Goal: Task Accomplishment & Management: Manage account settings

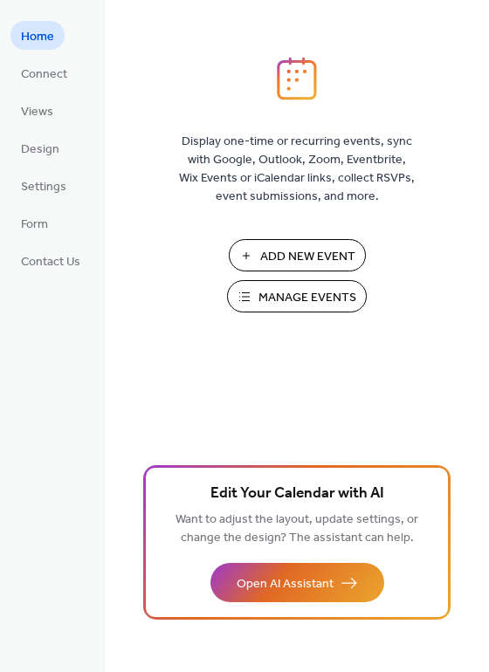
click at [311, 295] on span "Manage Events" at bounding box center [307, 298] width 98 height 18
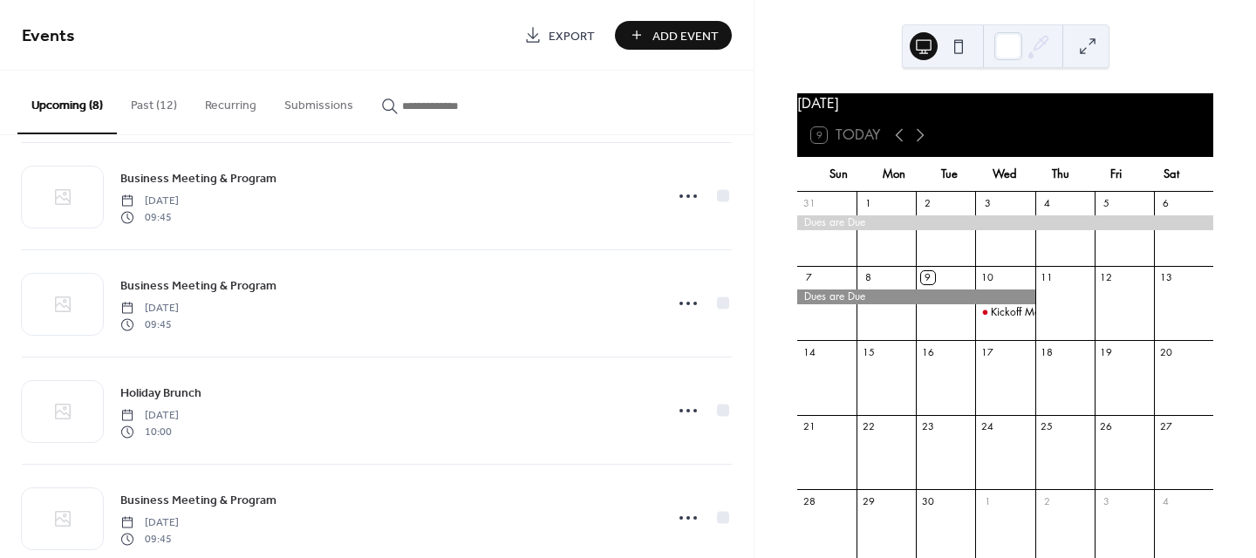
scroll to position [225, 0]
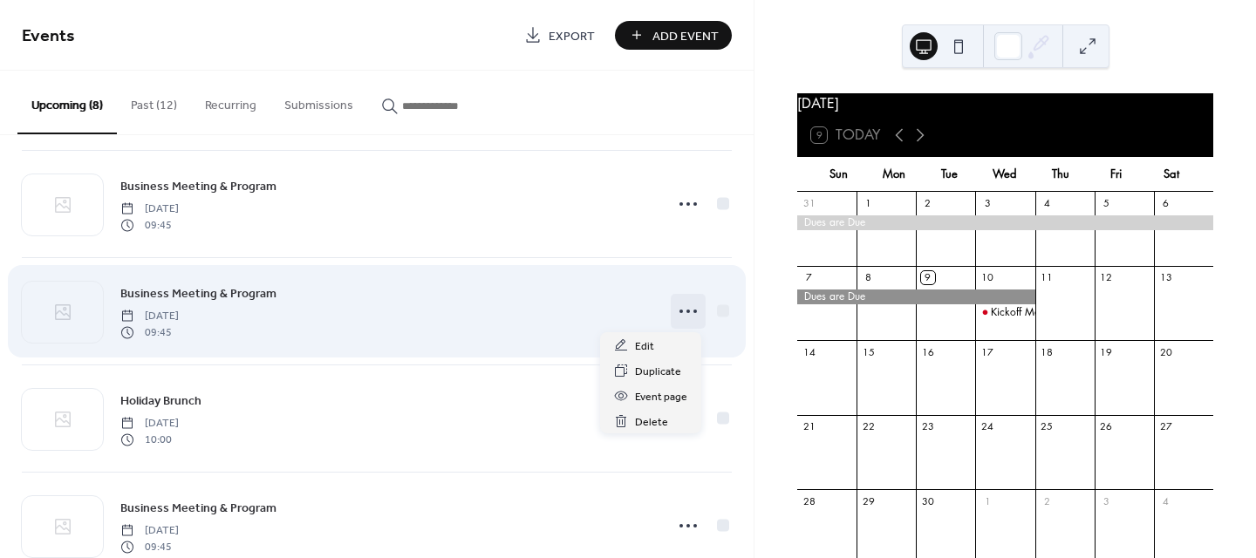
click at [677, 312] on icon at bounding box center [688, 311] width 28 height 28
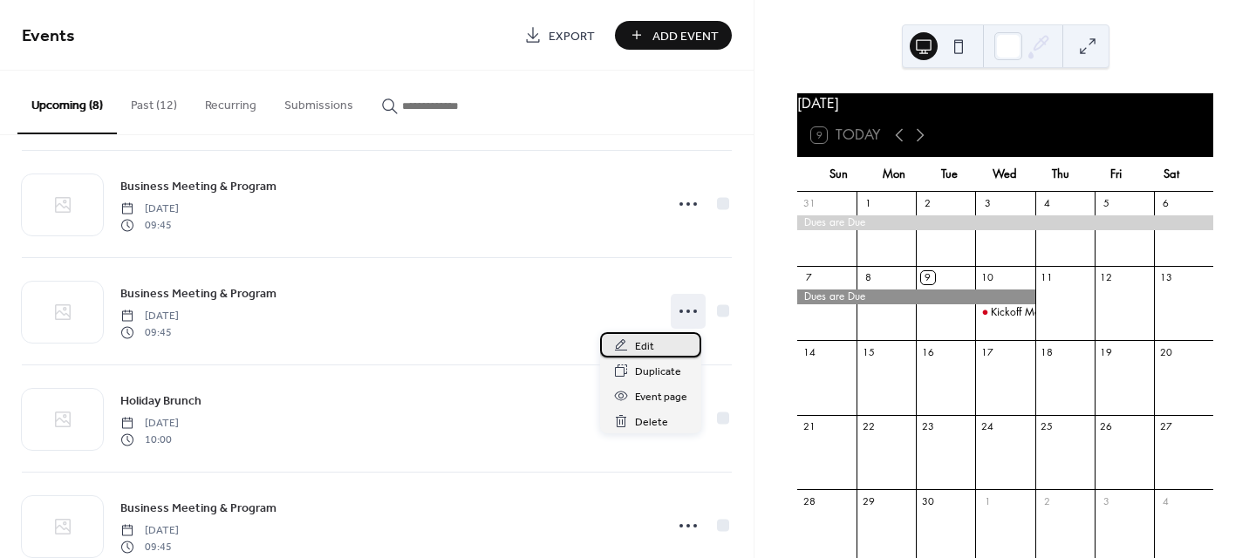
click at [646, 345] on span "Edit" at bounding box center [644, 347] width 19 height 18
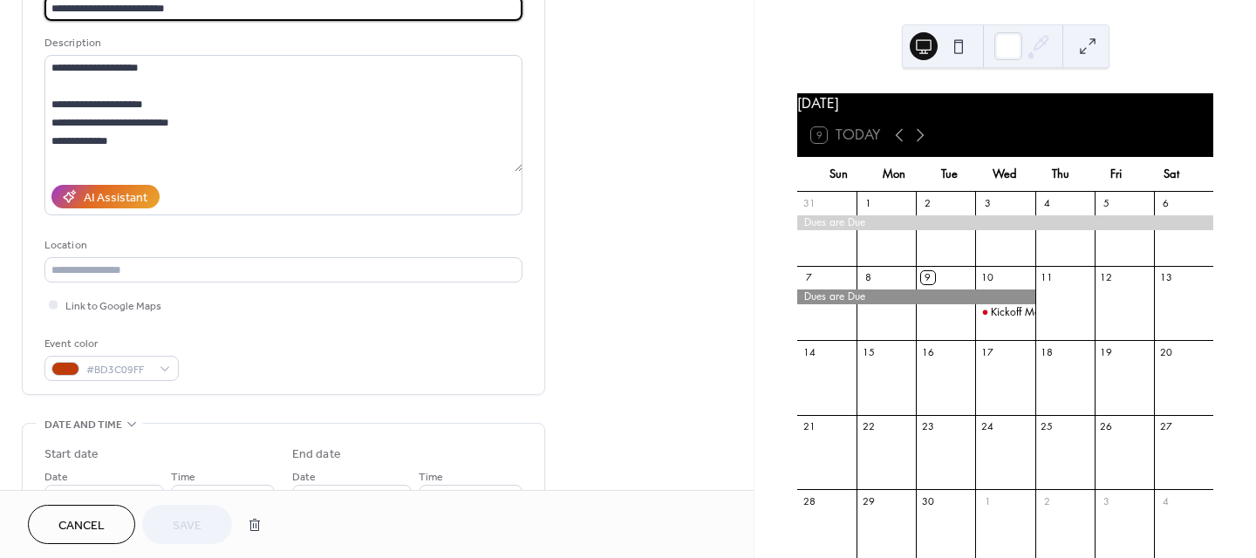
scroll to position [262, 0]
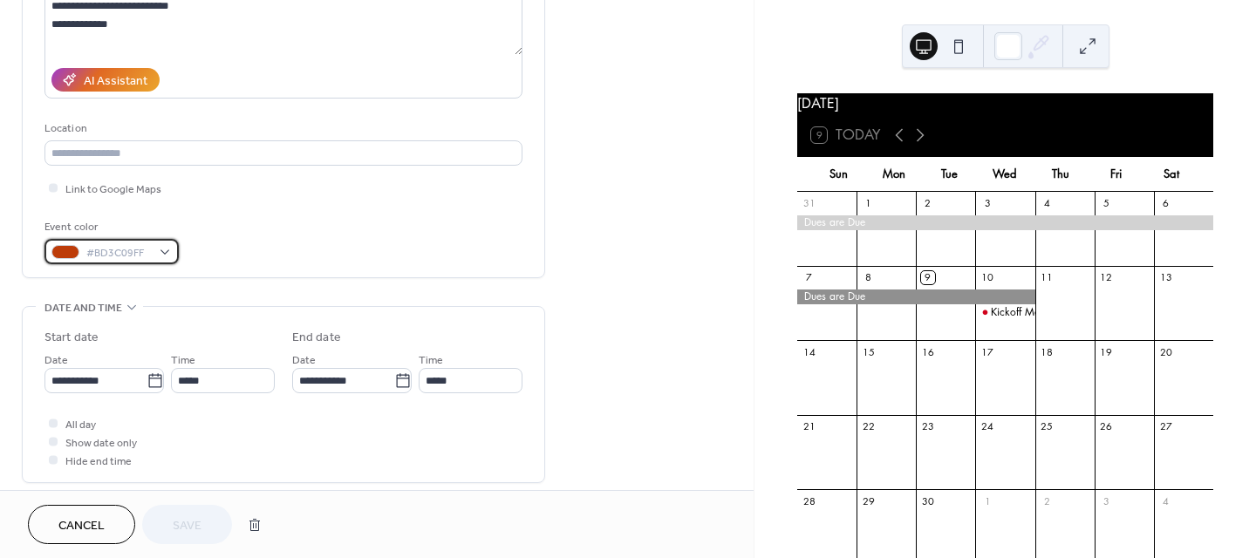
click at [165, 245] on div "#BD3C09FF" at bounding box center [111, 251] width 134 height 25
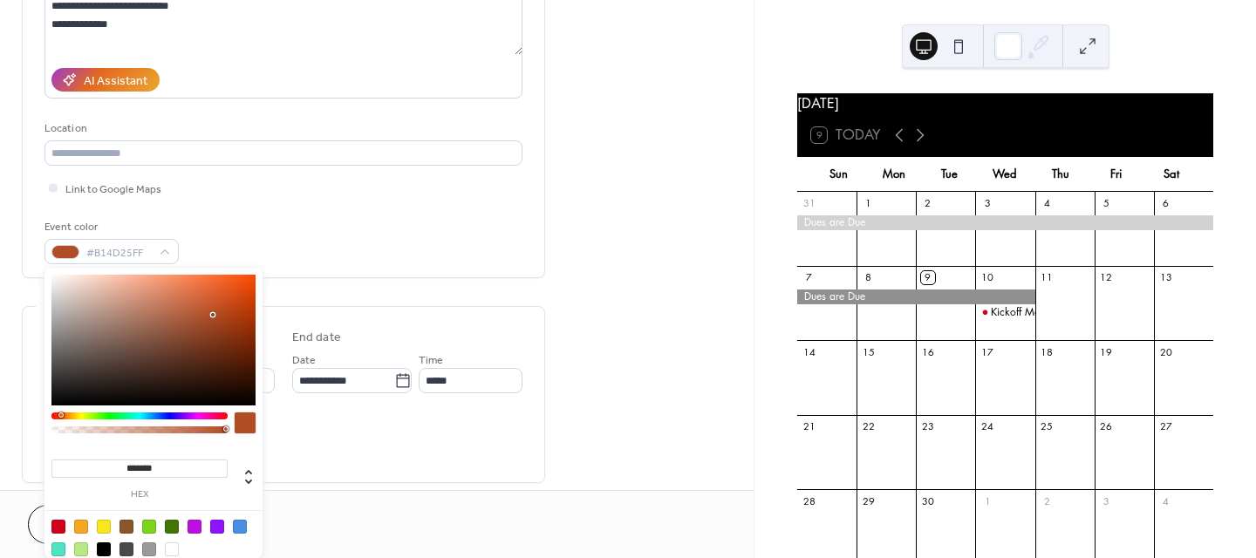
type input "*******"
drag, startPoint x: 243, startPoint y: 306, endPoint x: 213, endPoint y: 314, distance: 31.5
click at [213, 314] on div at bounding box center [153, 340] width 204 height 131
click at [632, 226] on div "**********" at bounding box center [377, 369] width 754 height 1068
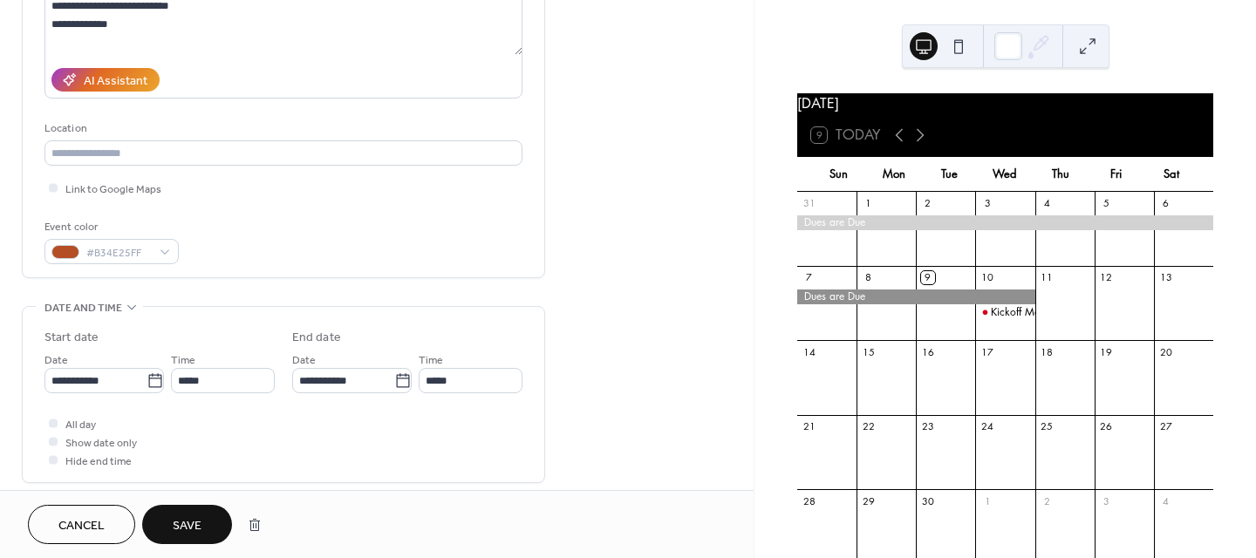
click at [182, 510] on button "Save" at bounding box center [187, 524] width 90 height 39
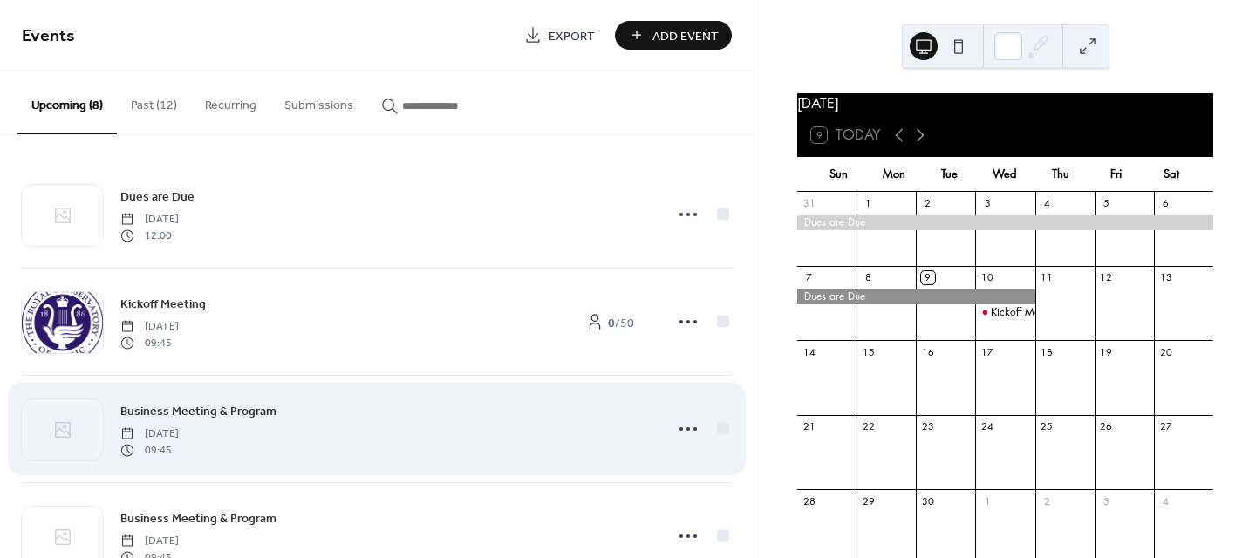
click at [179, 427] on span "[DATE]" at bounding box center [149, 435] width 58 height 16
click at [685, 427] on icon at bounding box center [688, 429] width 28 height 28
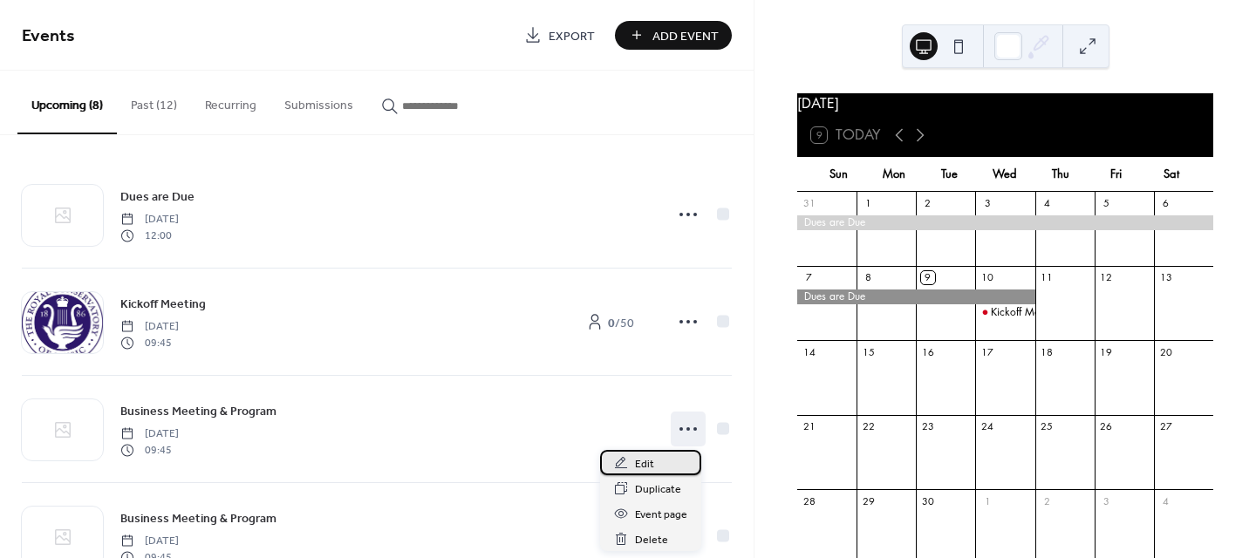
click at [643, 463] on span "Edit" at bounding box center [644, 464] width 19 height 18
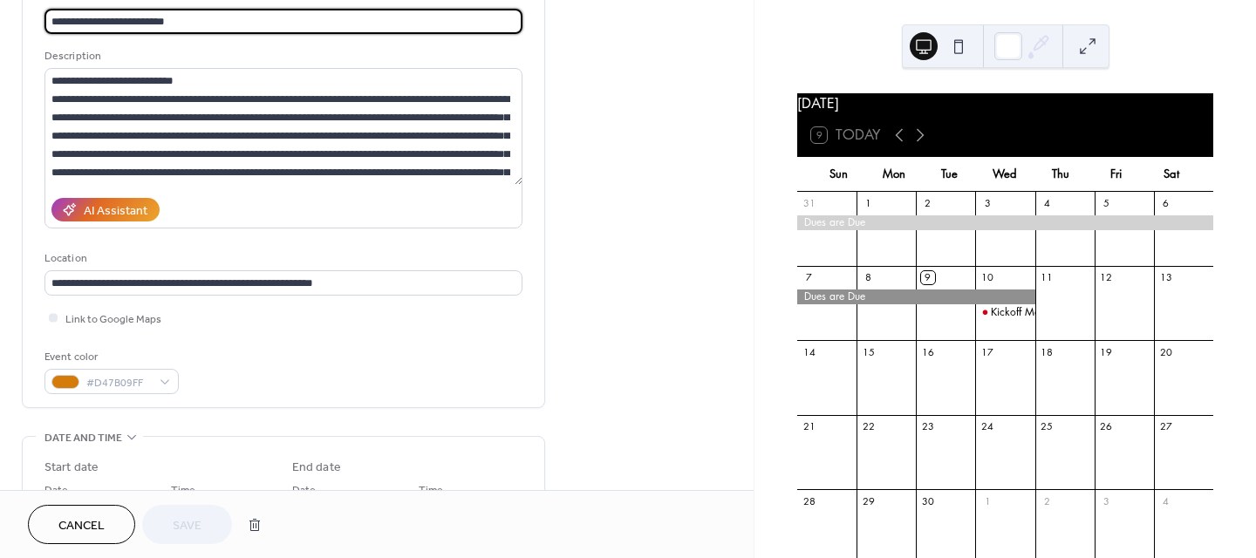
scroll to position [174, 0]
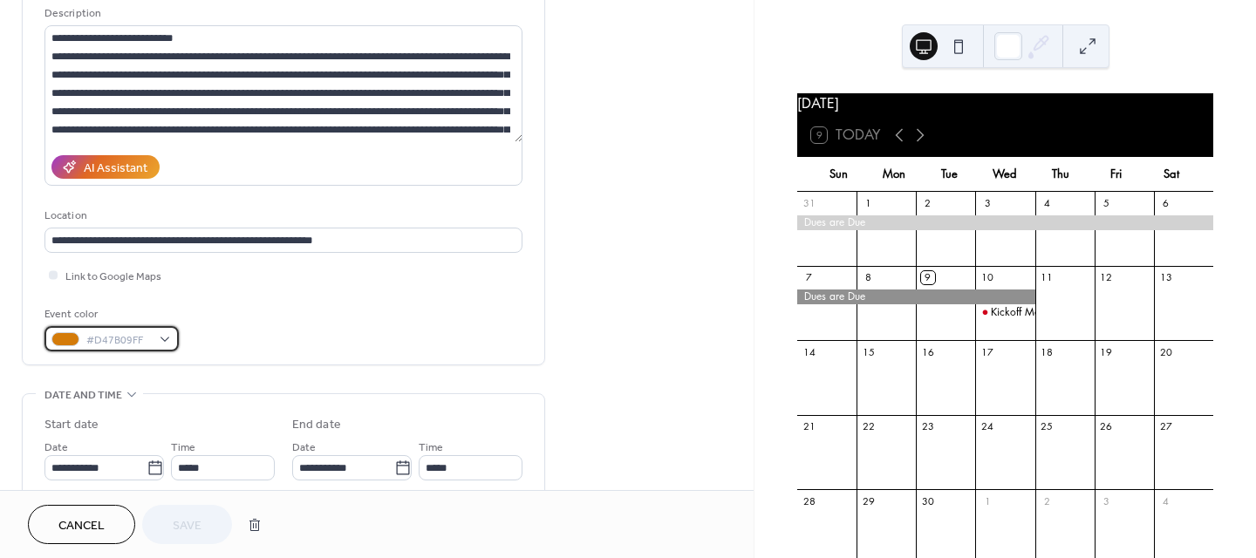
click at [161, 334] on div "#D47B09FF" at bounding box center [111, 338] width 134 height 25
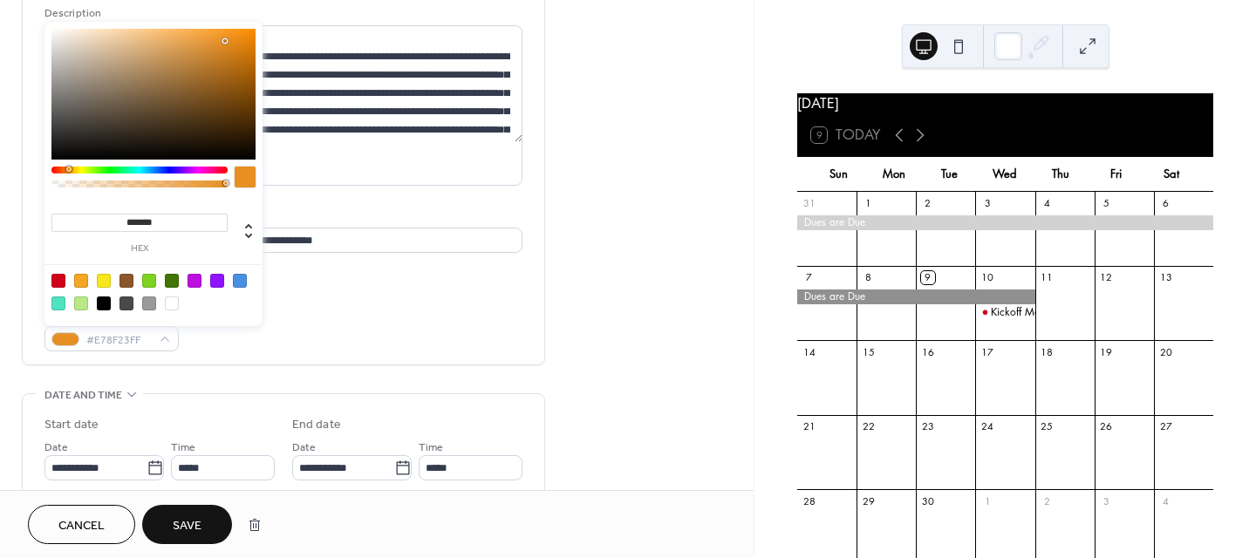
type input "*******"
drag, startPoint x: 248, startPoint y: 49, endPoint x: 223, endPoint y: 41, distance: 25.7
click at [223, 41] on div at bounding box center [223, 40] width 3 height 3
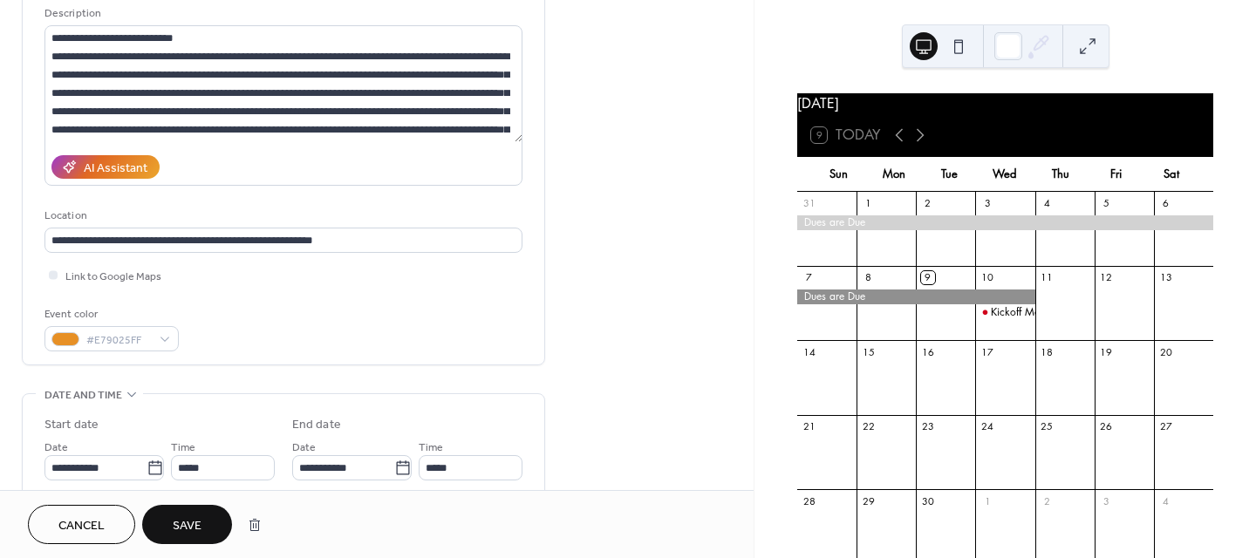
click at [182, 523] on span "Save" at bounding box center [187, 526] width 29 height 18
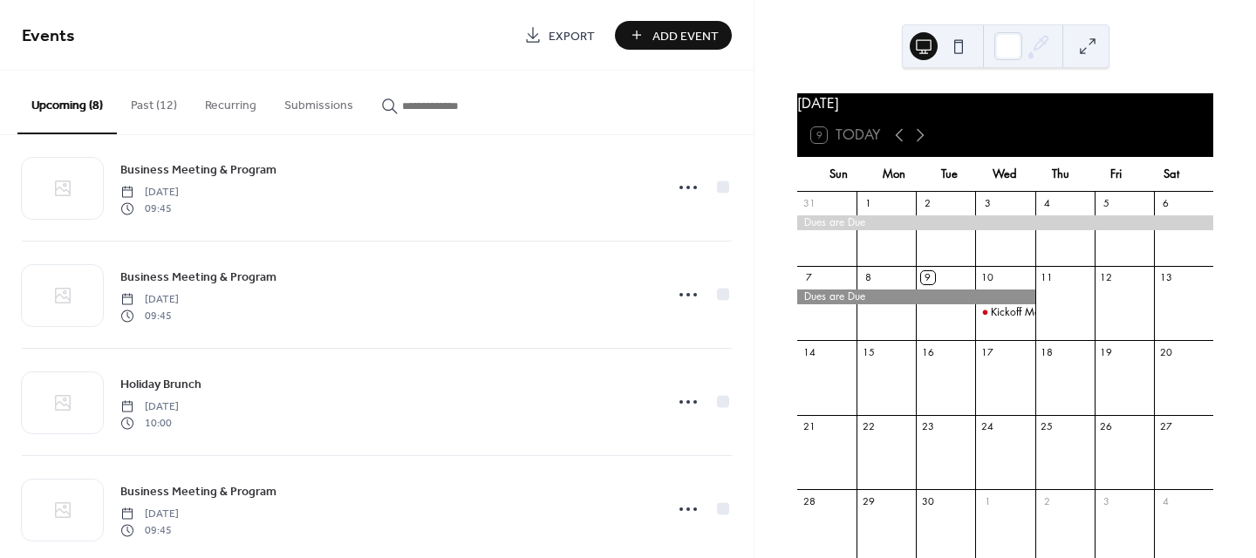
scroll to position [436, 0]
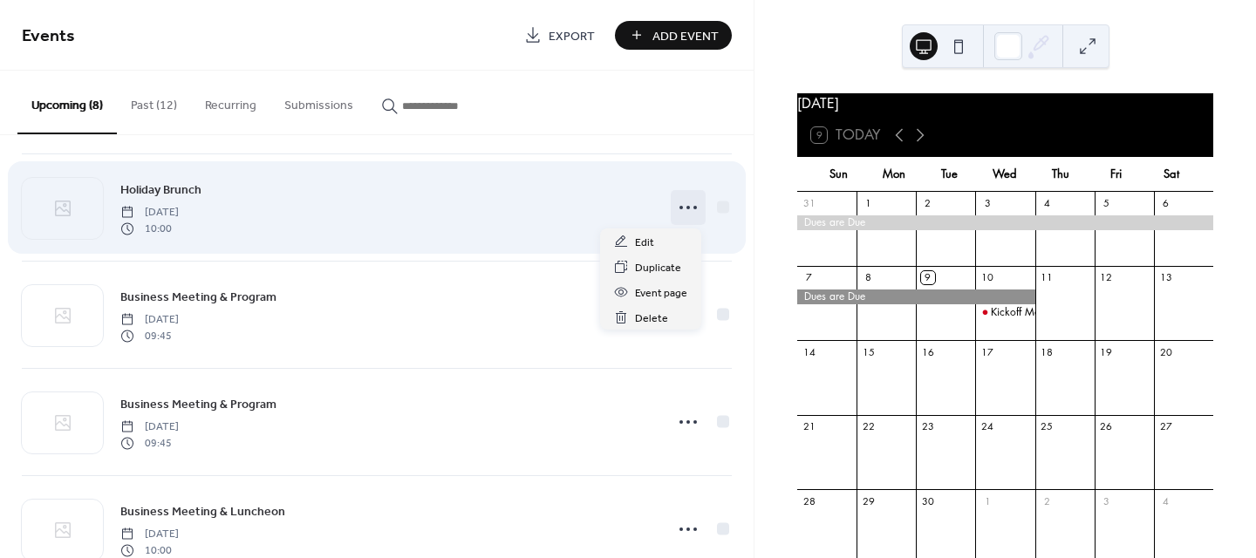
click at [678, 207] on icon at bounding box center [688, 208] width 28 height 28
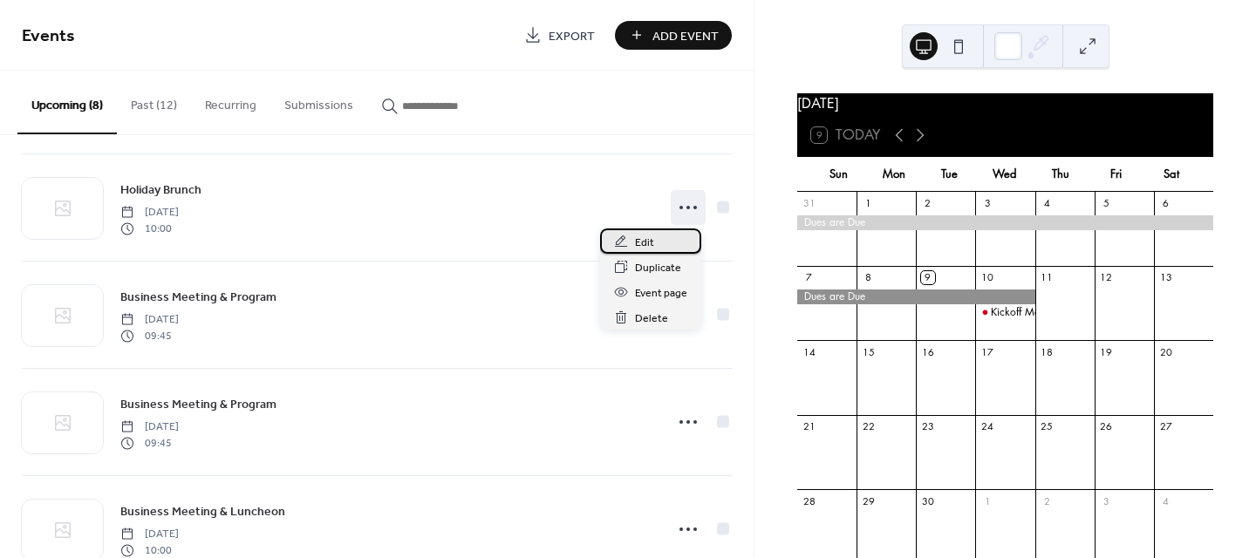
click at [644, 246] on span "Edit" at bounding box center [644, 243] width 19 height 18
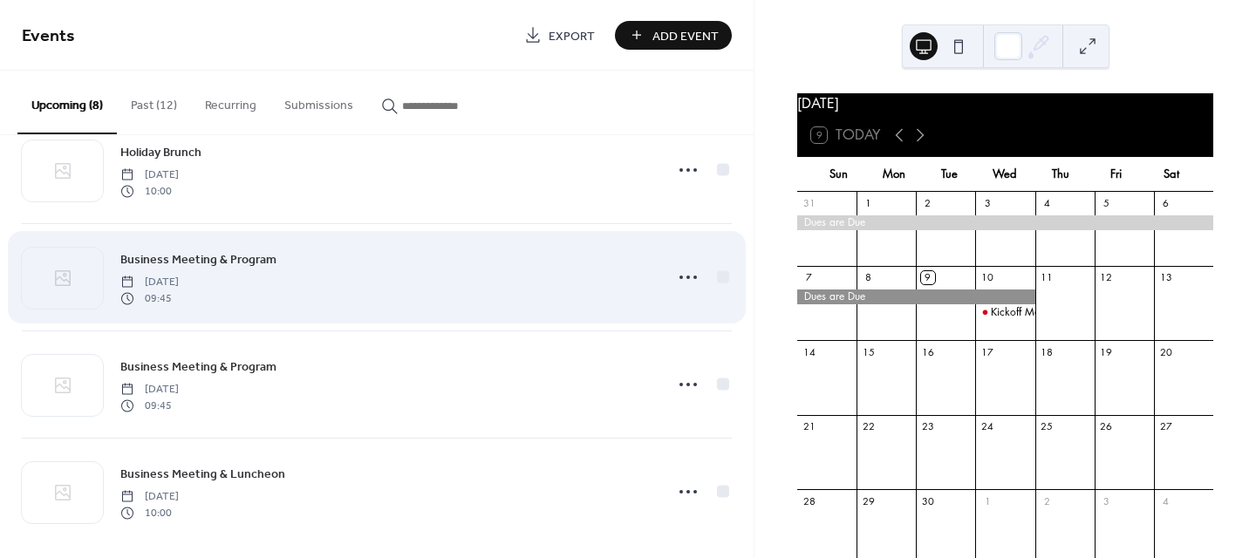
scroll to position [487, 0]
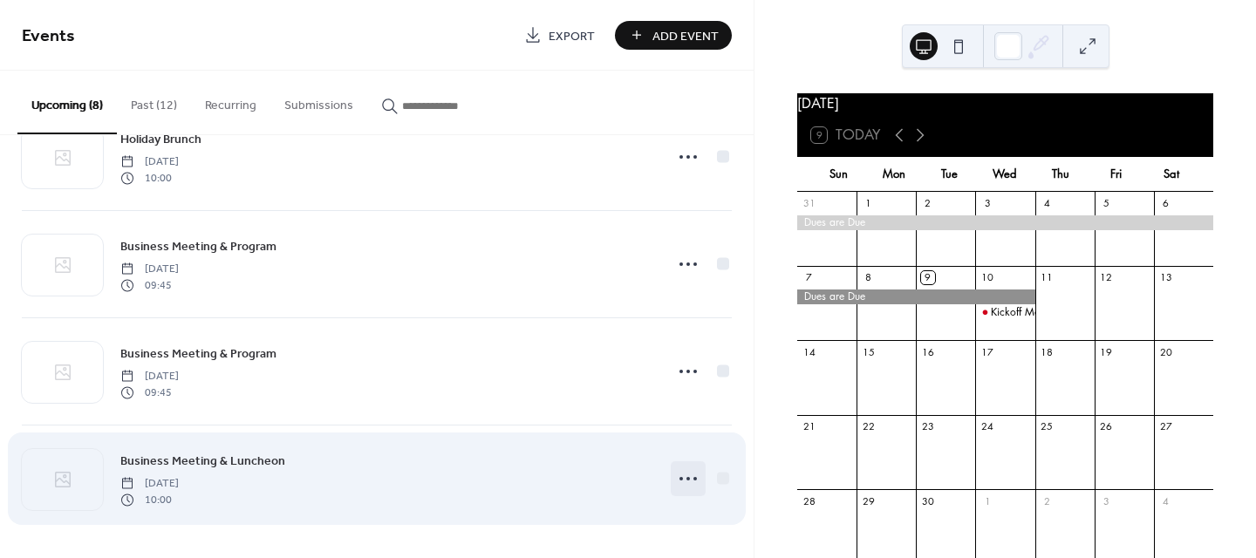
click at [683, 474] on icon at bounding box center [688, 479] width 28 height 28
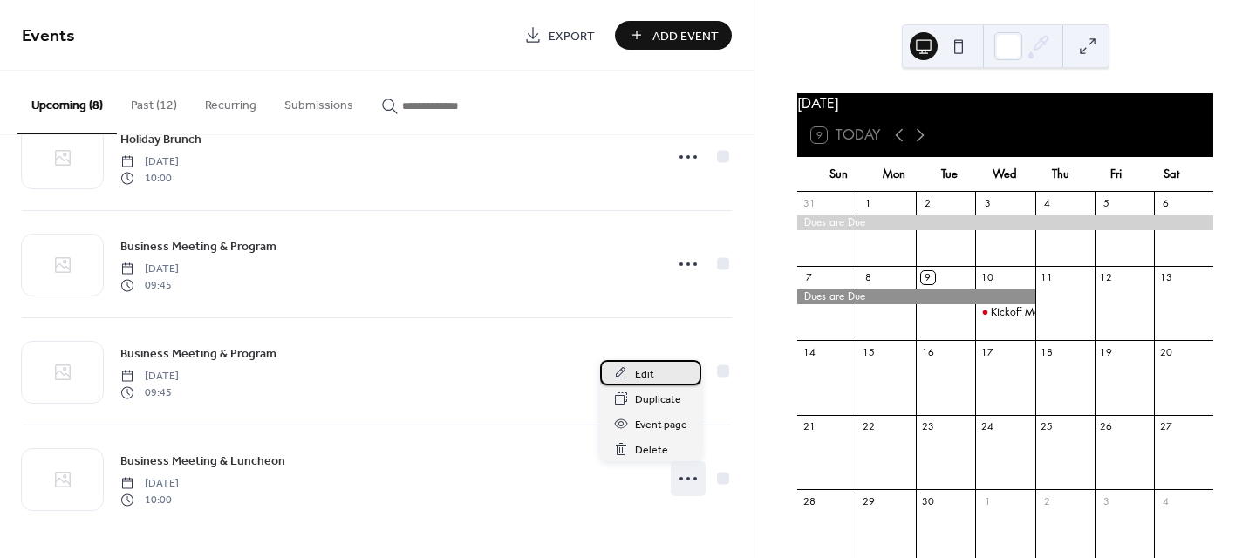
click at [649, 372] on span "Edit" at bounding box center [644, 375] width 19 height 18
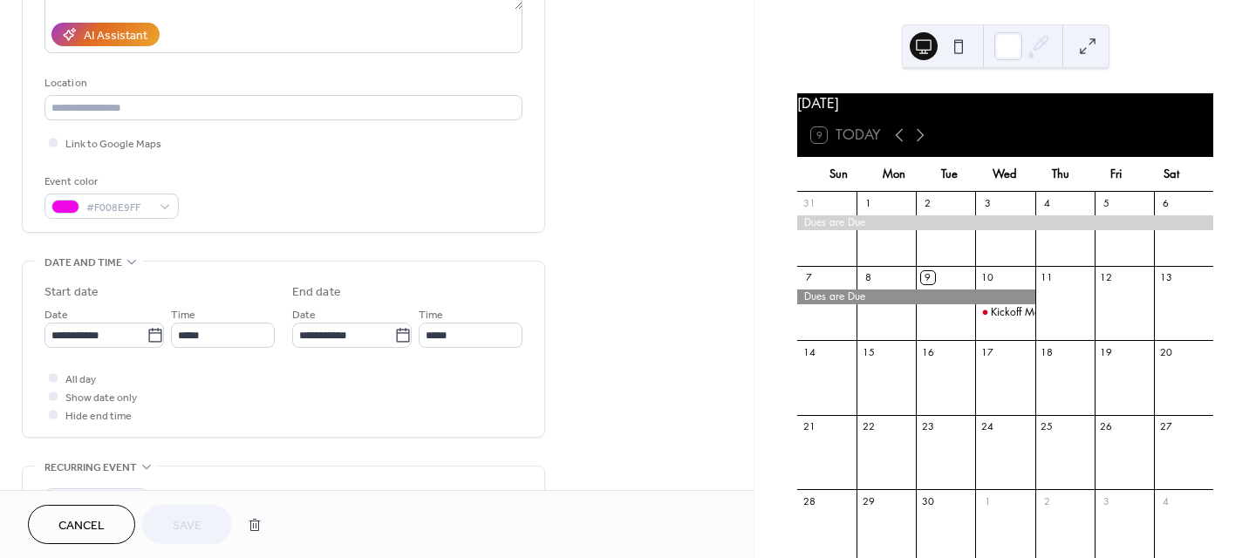
scroll to position [262, 0]
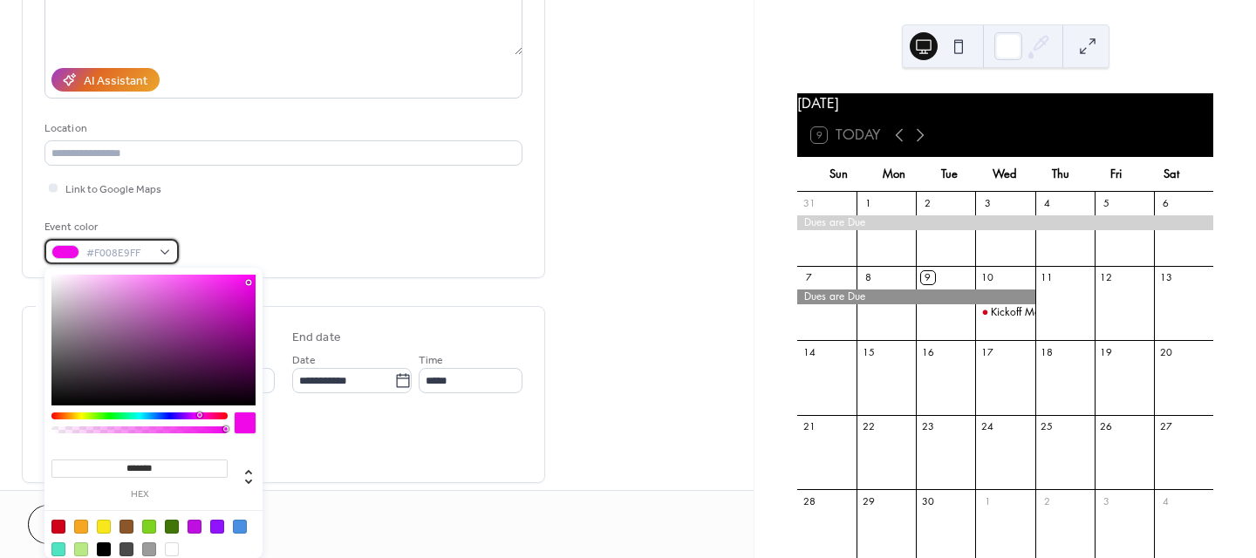
click at [160, 247] on div "#F008E9FF" at bounding box center [111, 251] width 134 height 25
type input "*******"
drag, startPoint x: 248, startPoint y: 284, endPoint x: 201, endPoint y: 283, distance: 47.1
click at [201, 283] on div at bounding box center [200, 282] width 3 height 3
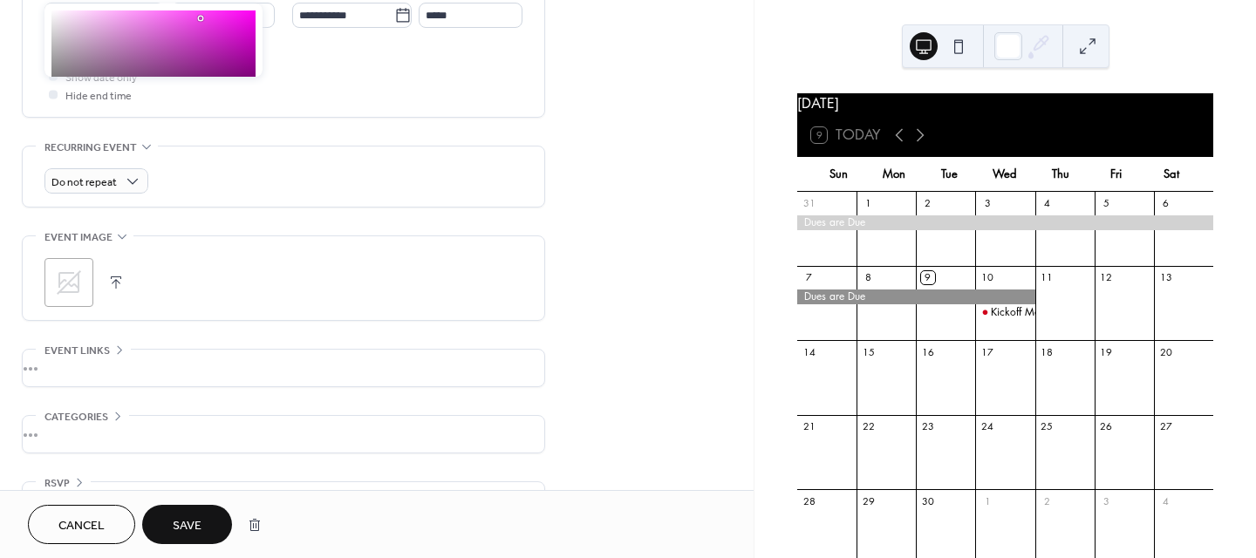
scroll to position [674, 0]
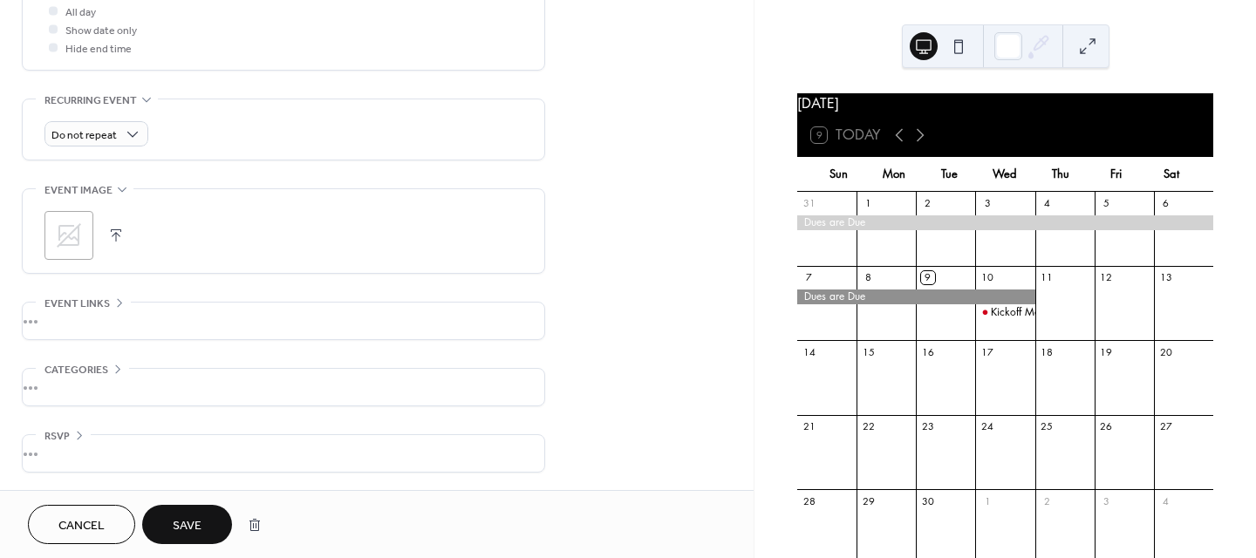
click at [199, 517] on span "Save" at bounding box center [187, 526] width 29 height 18
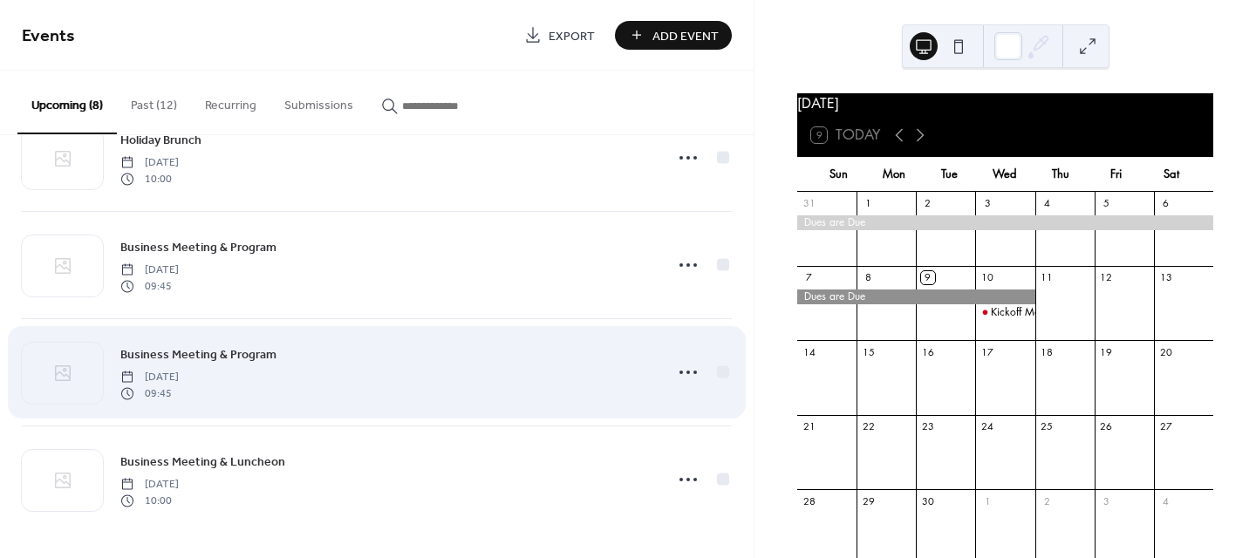
scroll to position [487, 0]
